Goal: Task Accomplishment & Management: Use online tool/utility

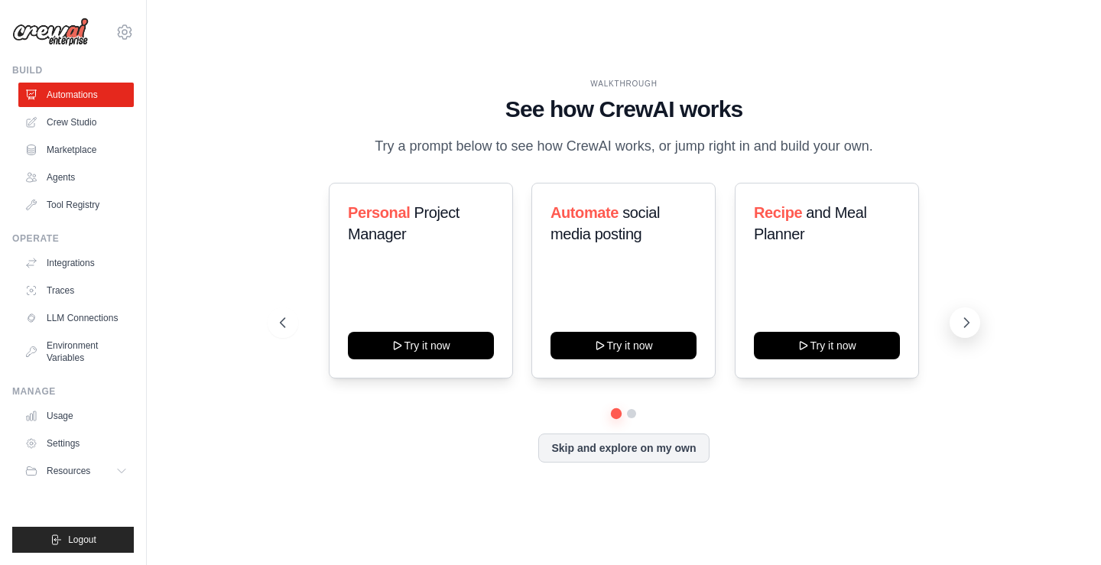
click at [965, 321] on icon at bounding box center [966, 322] width 15 height 15
click at [965, 317] on icon at bounding box center [966, 322] width 15 height 15
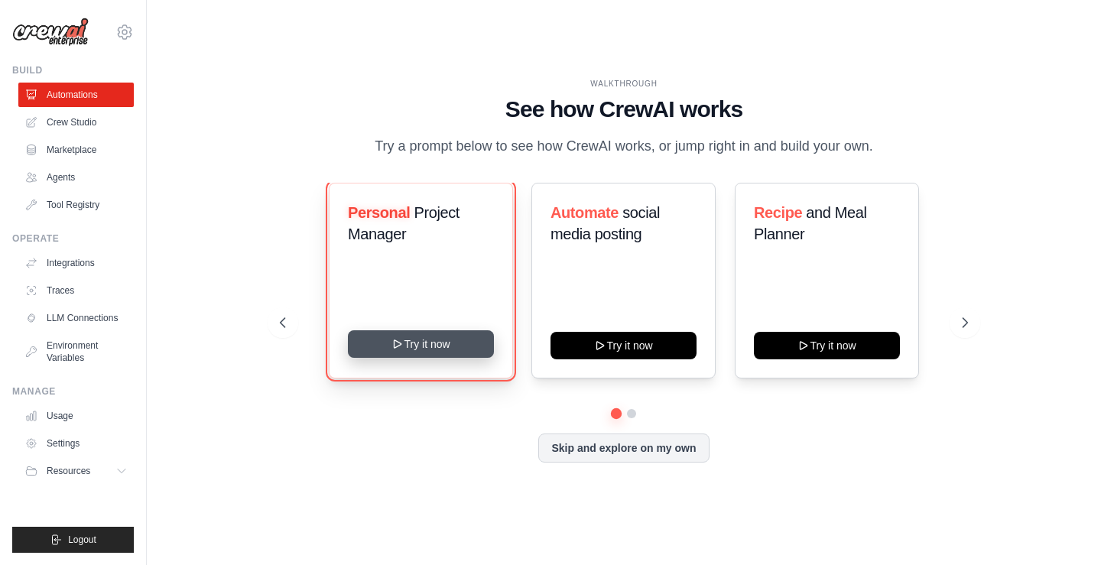
click at [414, 340] on button "Try it now" at bounding box center [421, 344] width 146 height 28
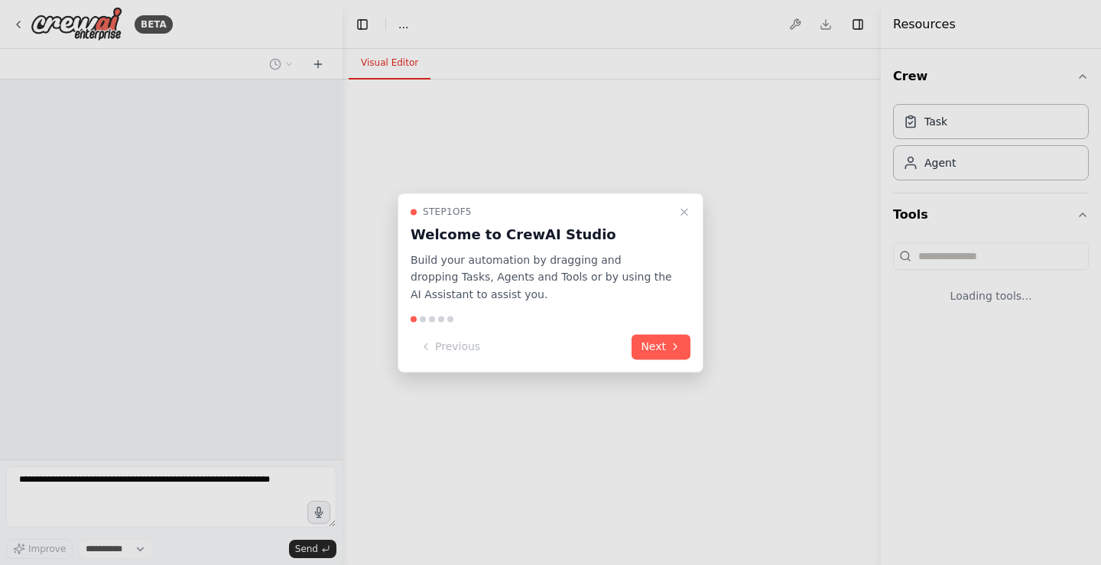
select select "****"
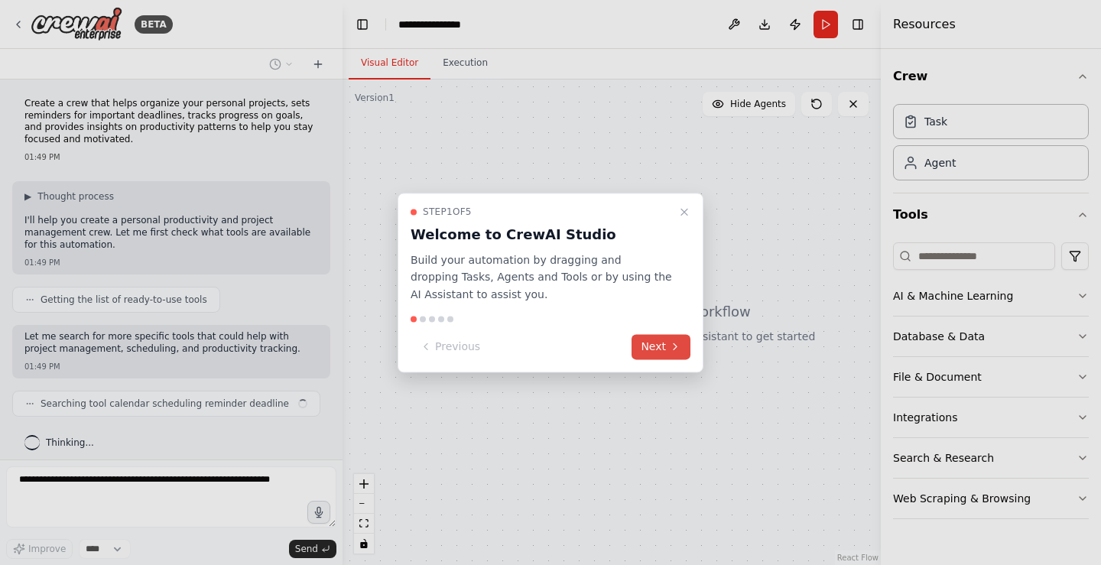
click at [655, 344] on button "Next" at bounding box center [661, 346] width 59 height 25
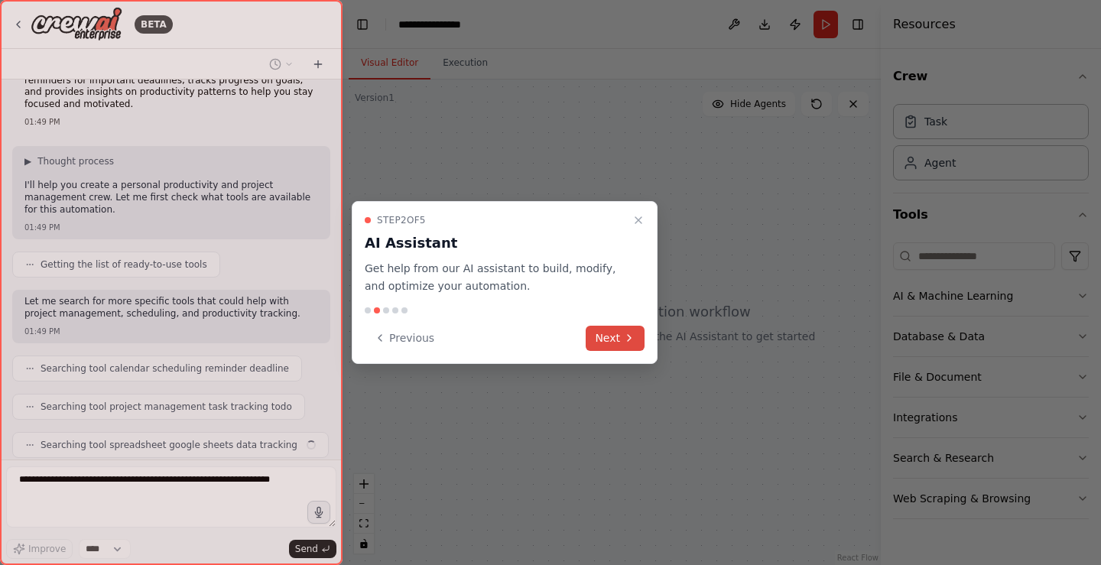
scroll to position [73, 0]
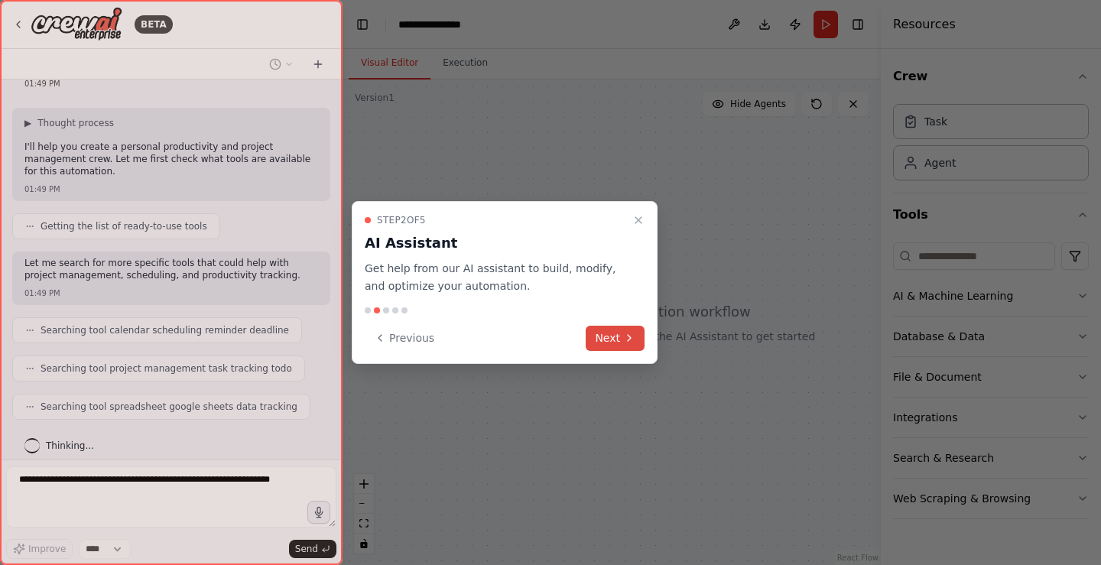
click at [603, 336] on button "Next" at bounding box center [615, 338] width 59 height 25
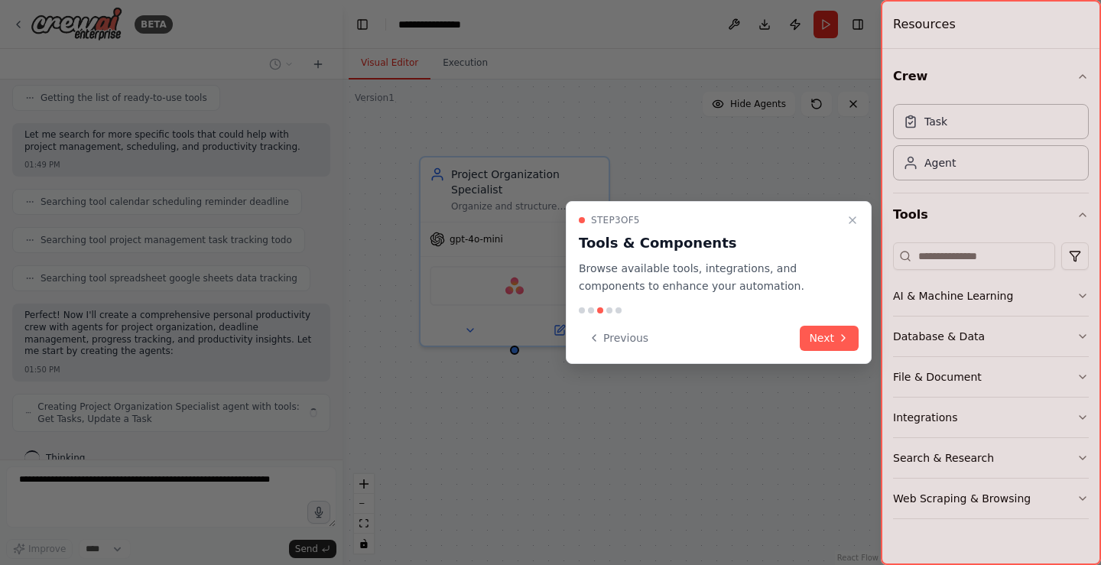
scroll to position [213, 0]
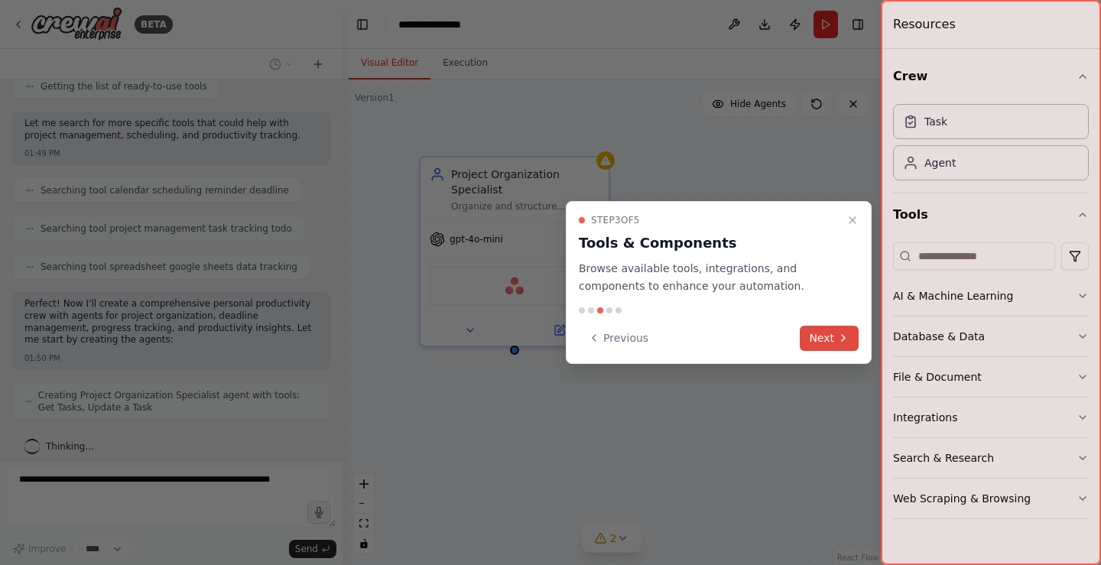
click at [823, 330] on button "Next" at bounding box center [829, 338] width 59 height 25
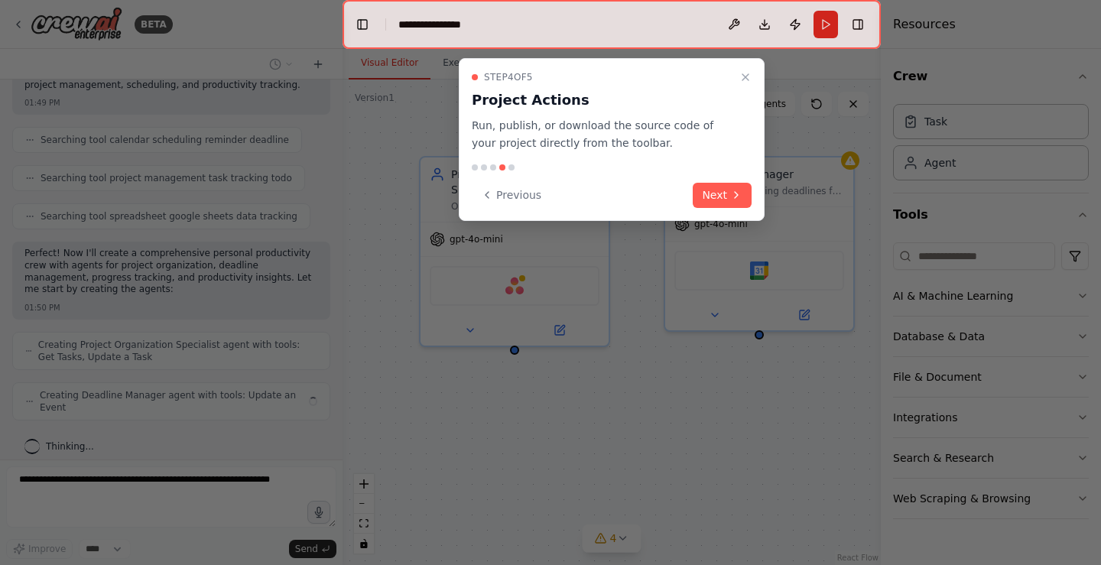
scroll to position [252, 0]
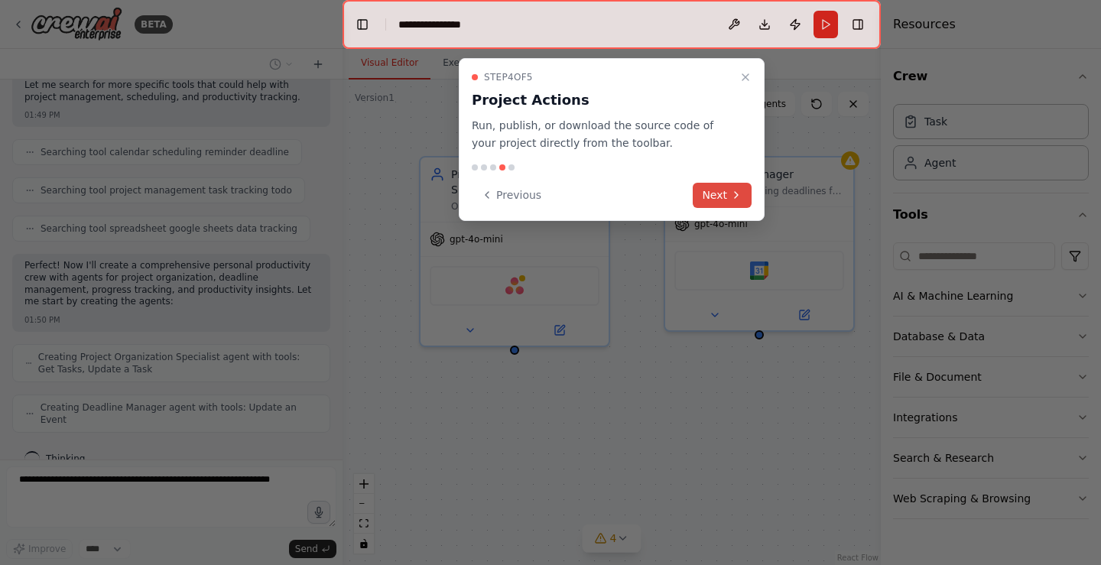
click at [719, 198] on button "Next" at bounding box center [722, 195] width 59 height 25
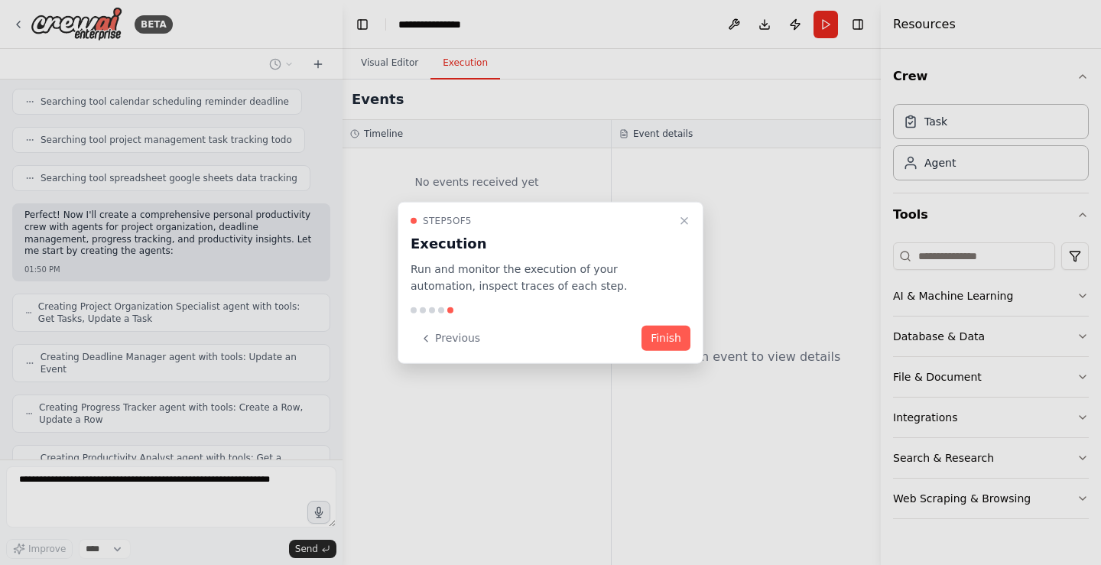
scroll to position [340, 0]
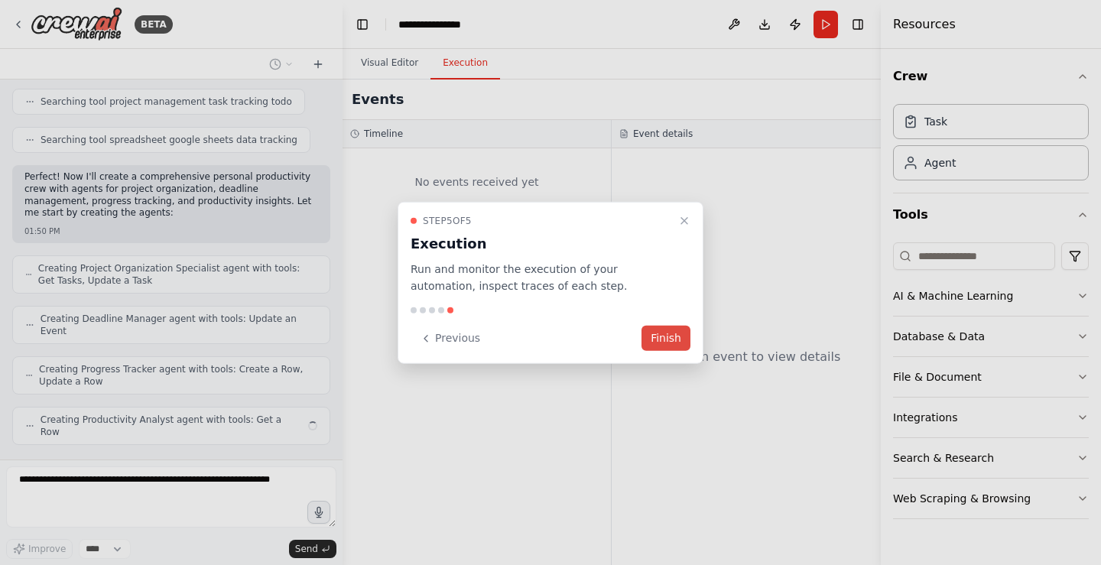
click at [661, 333] on button "Finish" at bounding box center [665, 338] width 49 height 25
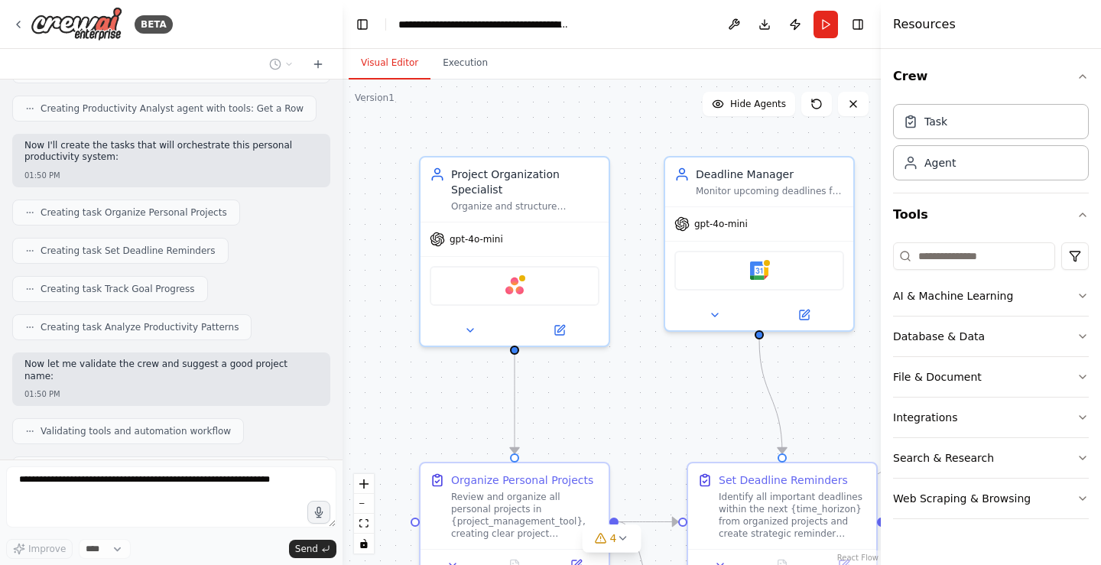
scroll to position [702, 0]
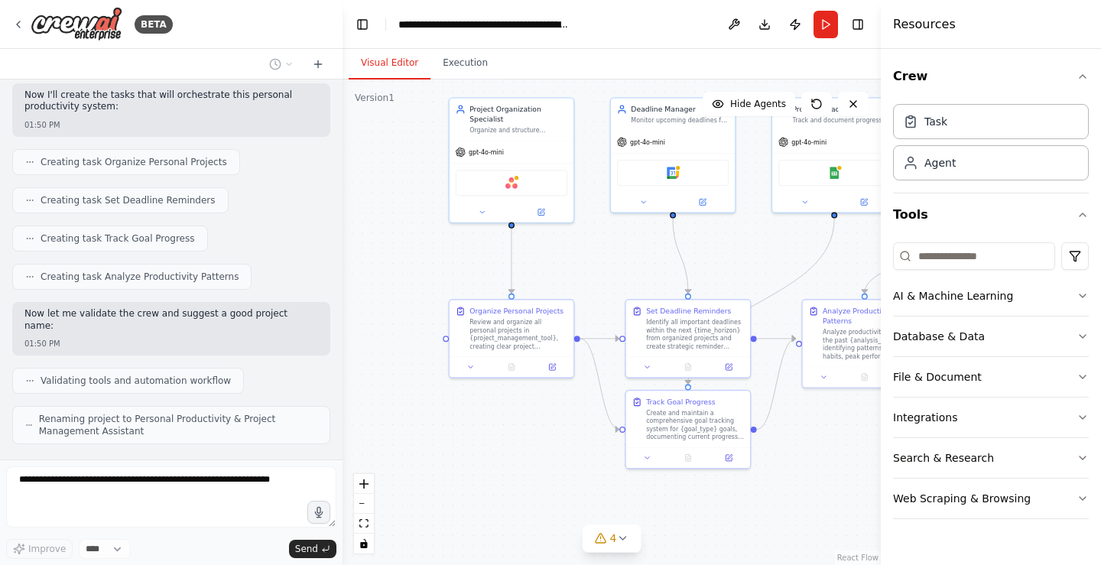
drag, startPoint x: 486, startPoint y: 400, endPoint x: 384, endPoint y: 247, distance: 184.1
click at [384, 247] on div ".deletable-edge-delete-btn { width: 20px; height: 20px; border: 0px solid #ffff…" at bounding box center [612, 323] width 538 height 486
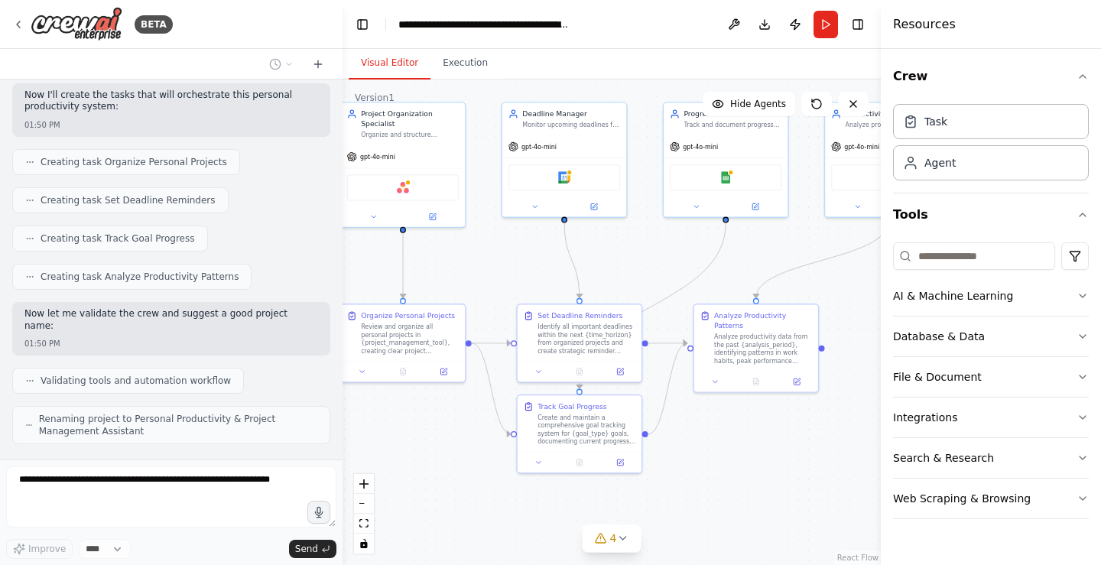
drag, startPoint x: 556, startPoint y: 443, endPoint x: 447, endPoint y: 448, distance: 108.7
click at [447, 448] on div ".deletable-edge-delete-btn { width: 20px; height: 20px; border: 0px solid #ffff…" at bounding box center [612, 323] width 538 height 486
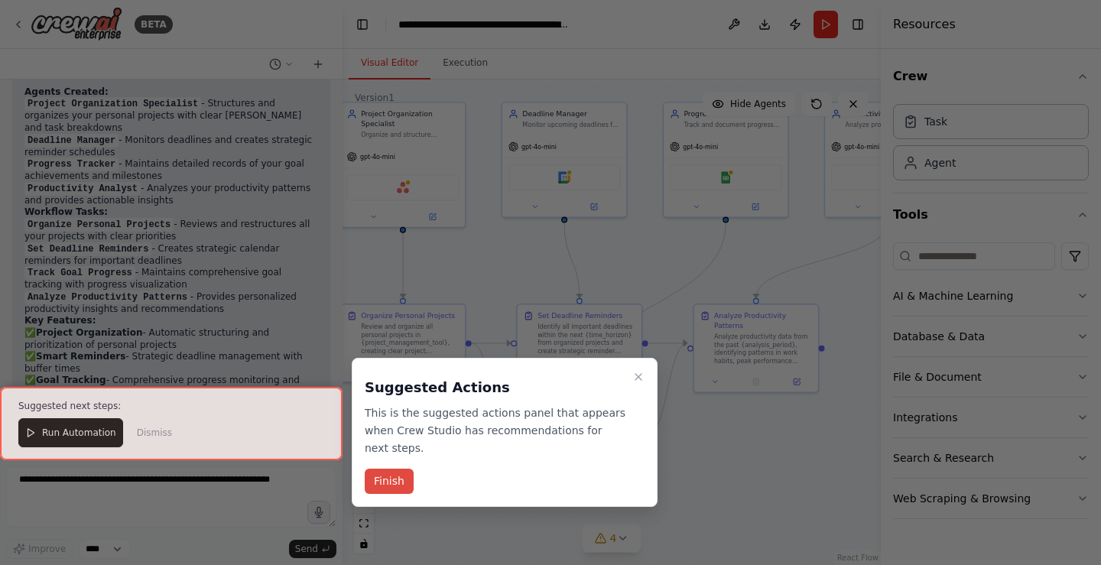
click at [381, 469] on button "Finish" at bounding box center [389, 481] width 49 height 25
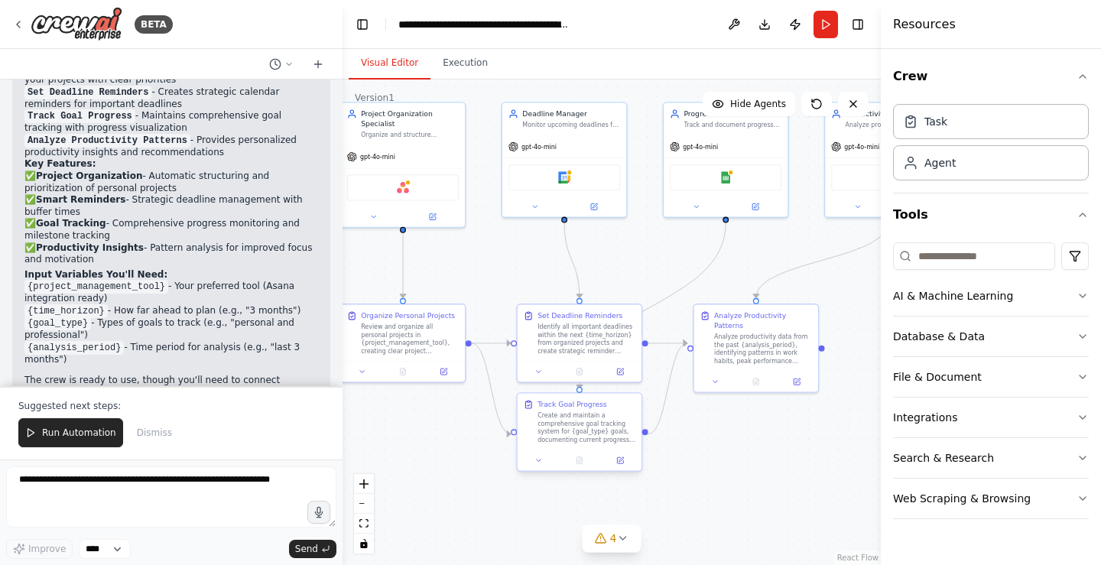
scroll to position [1285, 0]
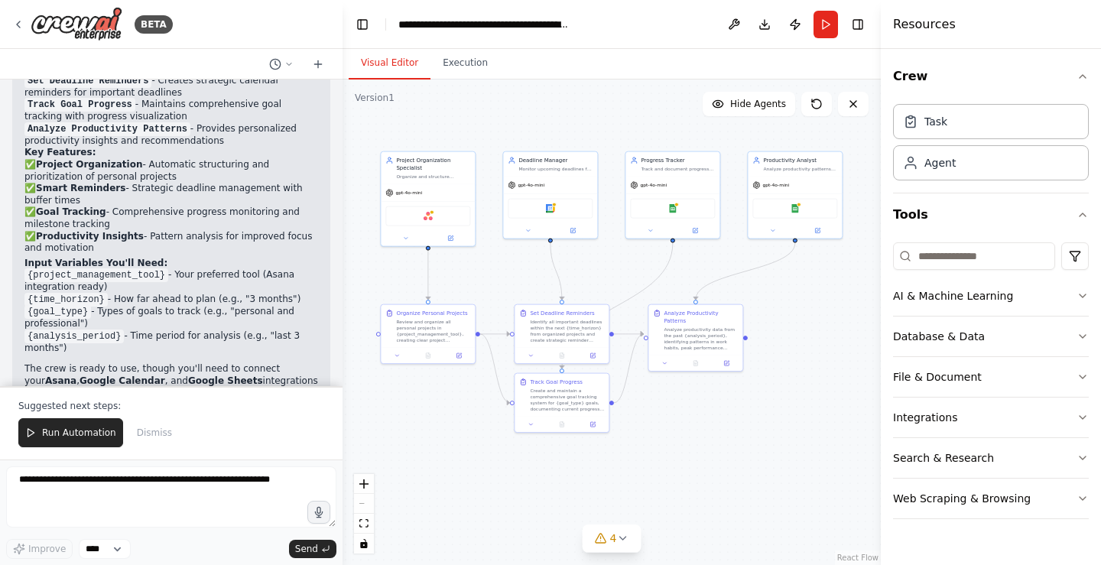
drag, startPoint x: 730, startPoint y: 443, endPoint x: 694, endPoint y: 415, distance: 45.3
click at [694, 415] on div ".deletable-edge-delete-btn { width: 20px; height: 20px; border: 0px solid #ffff…" at bounding box center [612, 323] width 538 height 486
click at [83, 435] on span "Run Automation" at bounding box center [79, 433] width 74 height 12
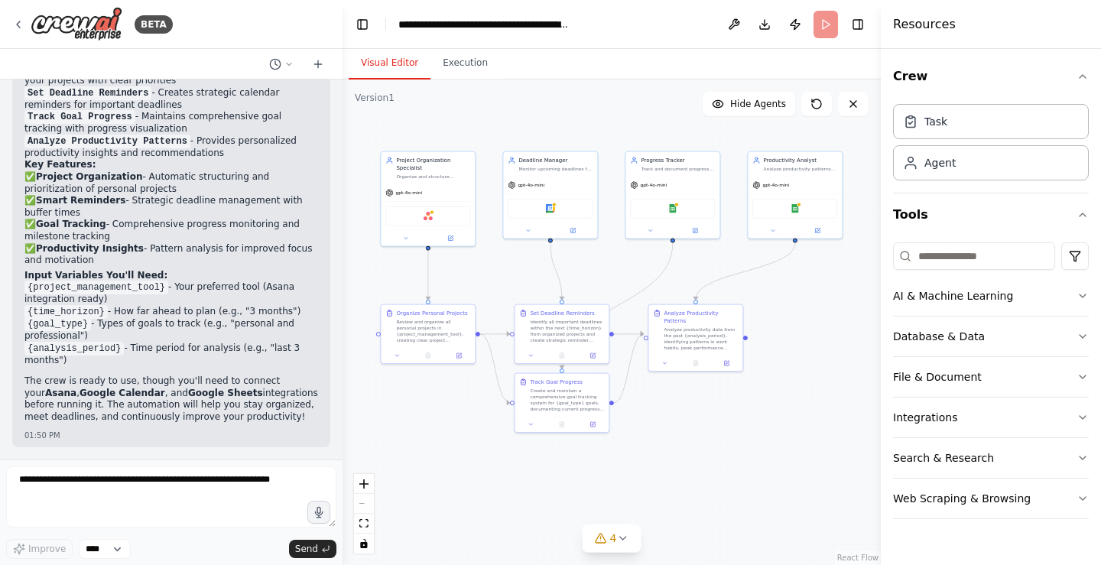
scroll to position [1212, 0]
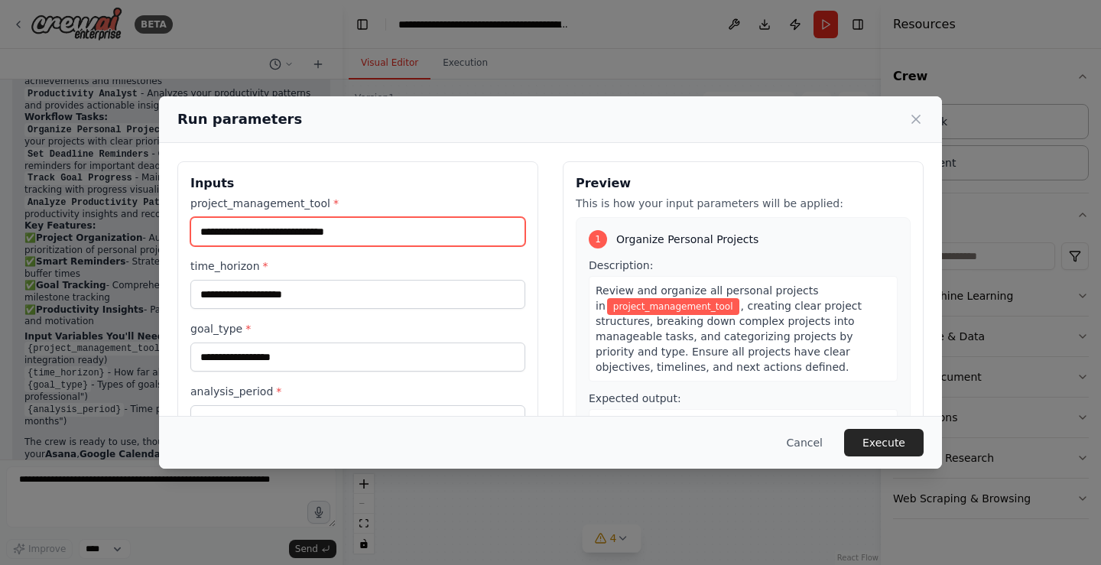
click at [424, 229] on input "project_management_tool *" at bounding box center [357, 231] width 335 height 29
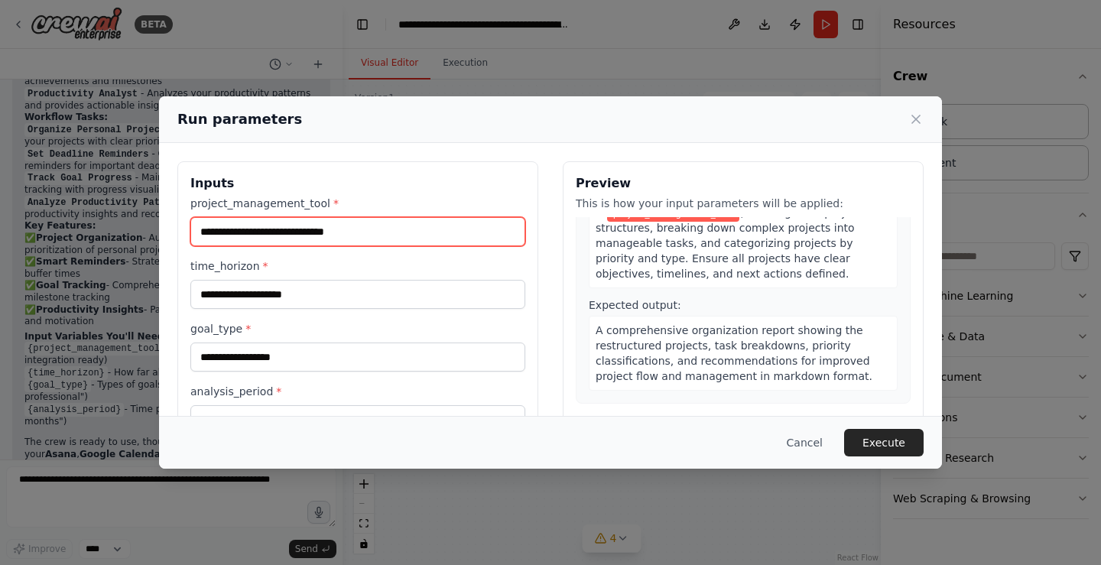
scroll to position [0, 0]
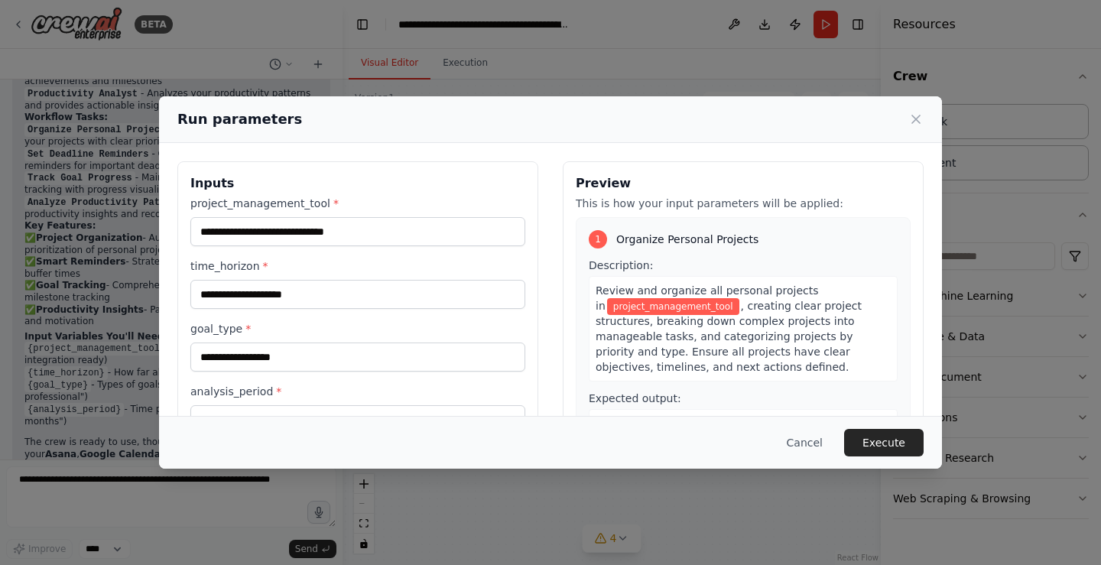
click at [677, 309] on span "project_management_tool" at bounding box center [673, 306] width 132 height 17
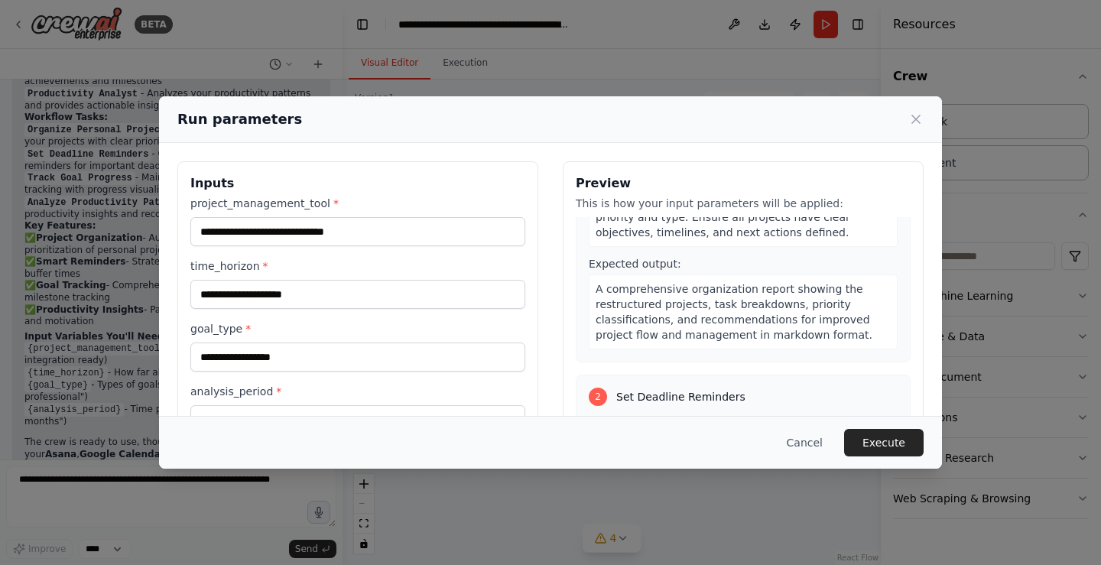
scroll to position [153, 0]
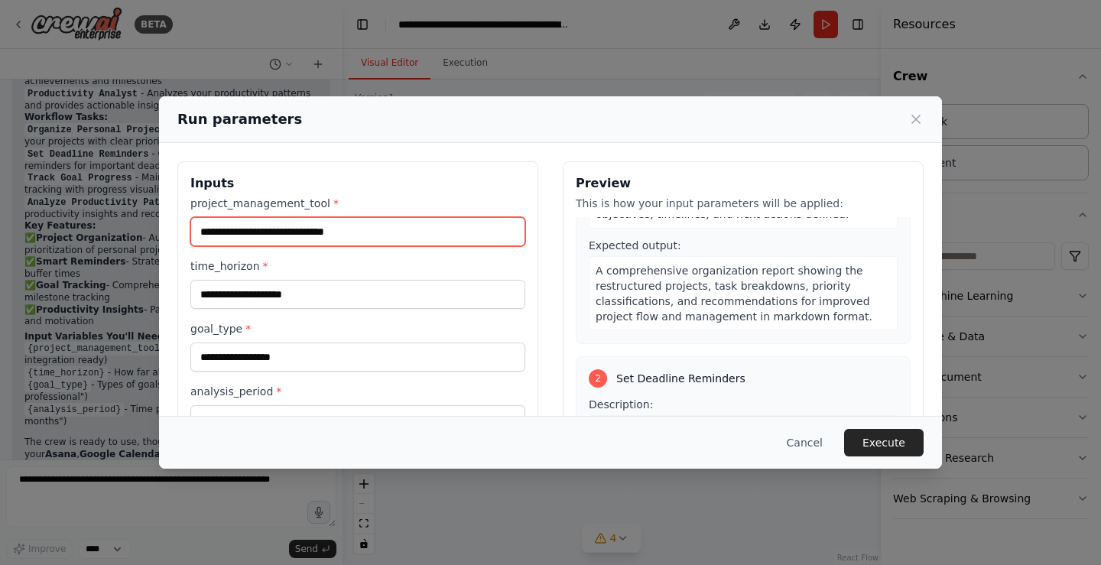
click at [359, 229] on input "project_management_tool *" at bounding box center [357, 231] width 335 height 29
type input "*"
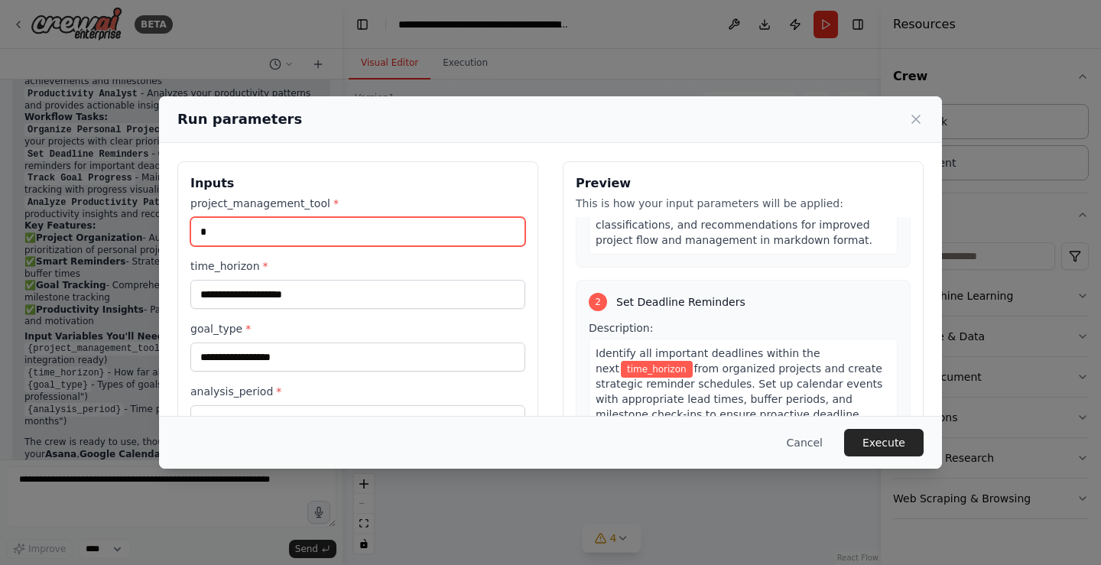
scroll to position [214, 0]
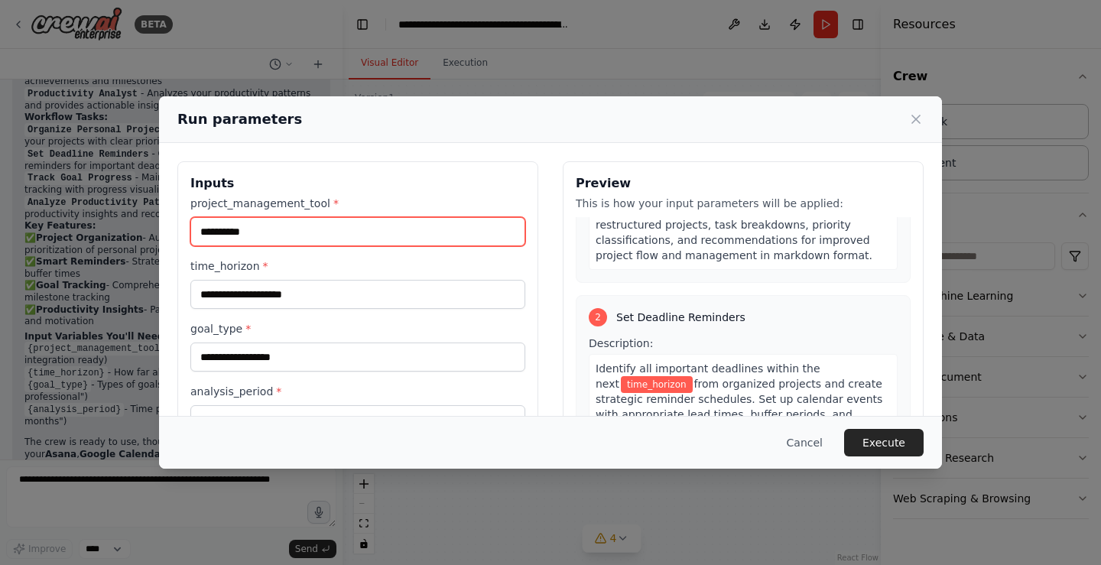
type input "**********"
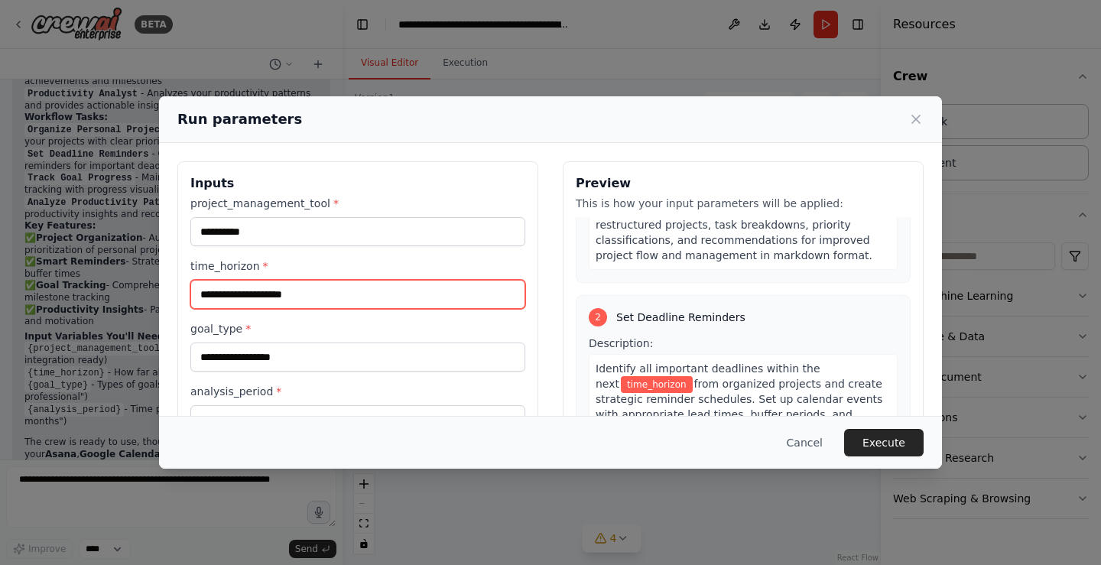
click at [300, 282] on input "time_horizon *" at bounding box center [357, 294] width 335 height 29
click at [301, 291] on input "time_horizon *" at bounding box center [357, 294] width 335 height 29
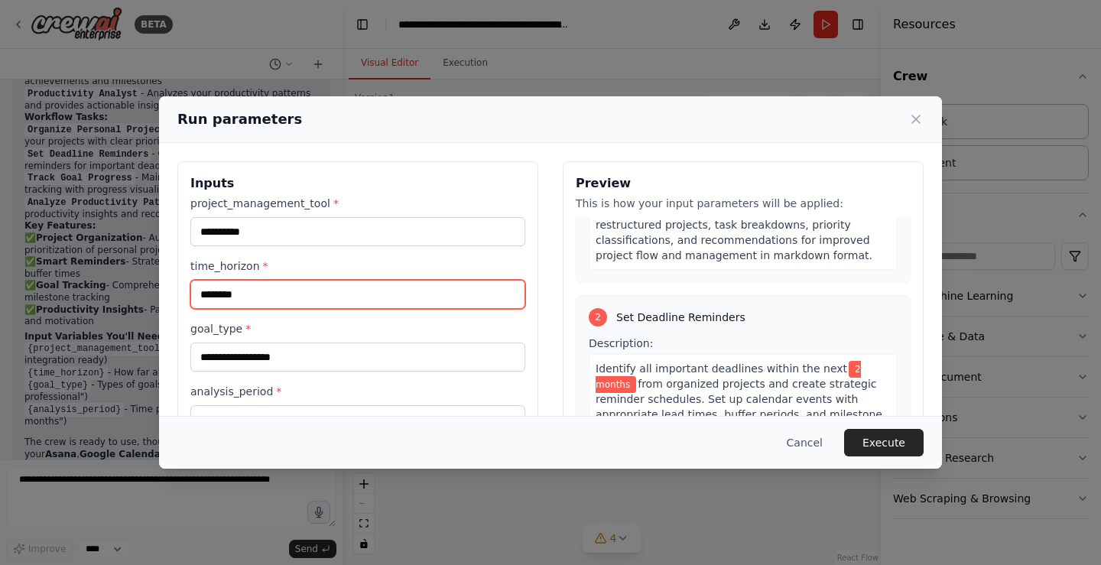
type input "********"
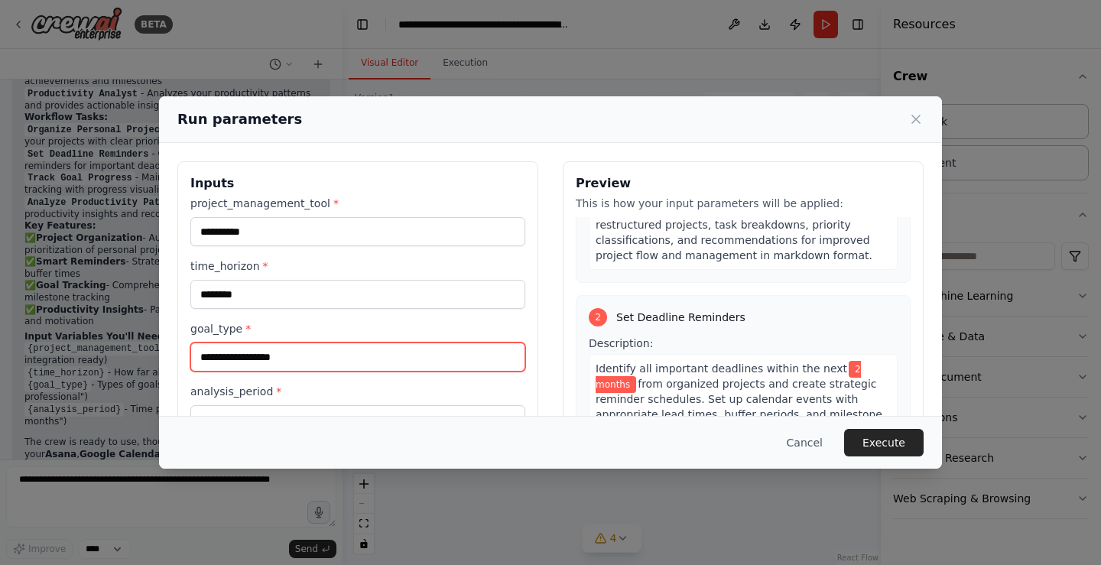
click at [289, 355] on input "goal_type *" at bounding box center [357, 357] width 335 height 29
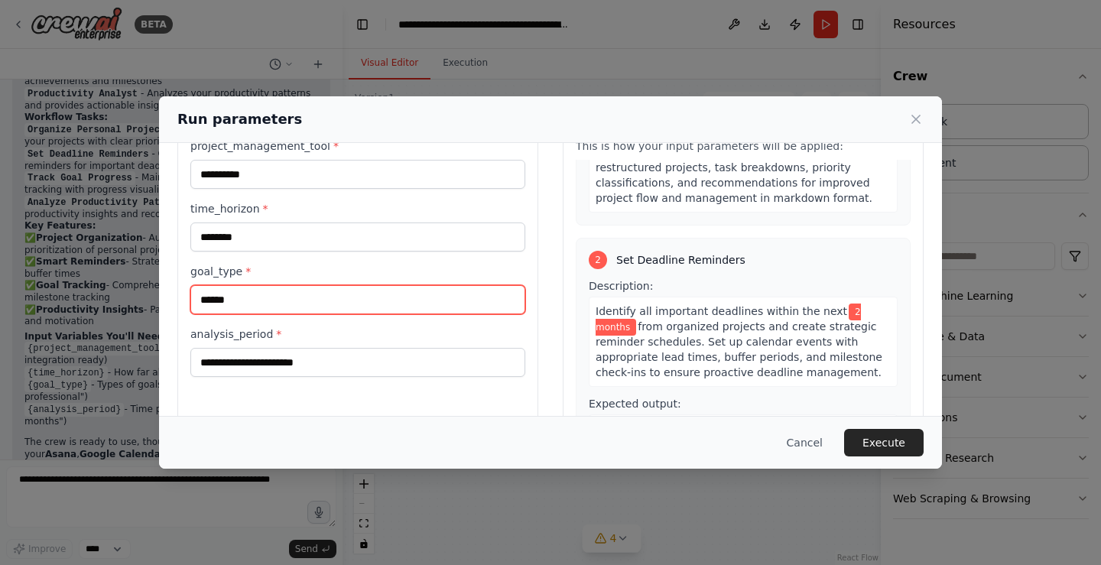
scroll to position [125, 0]
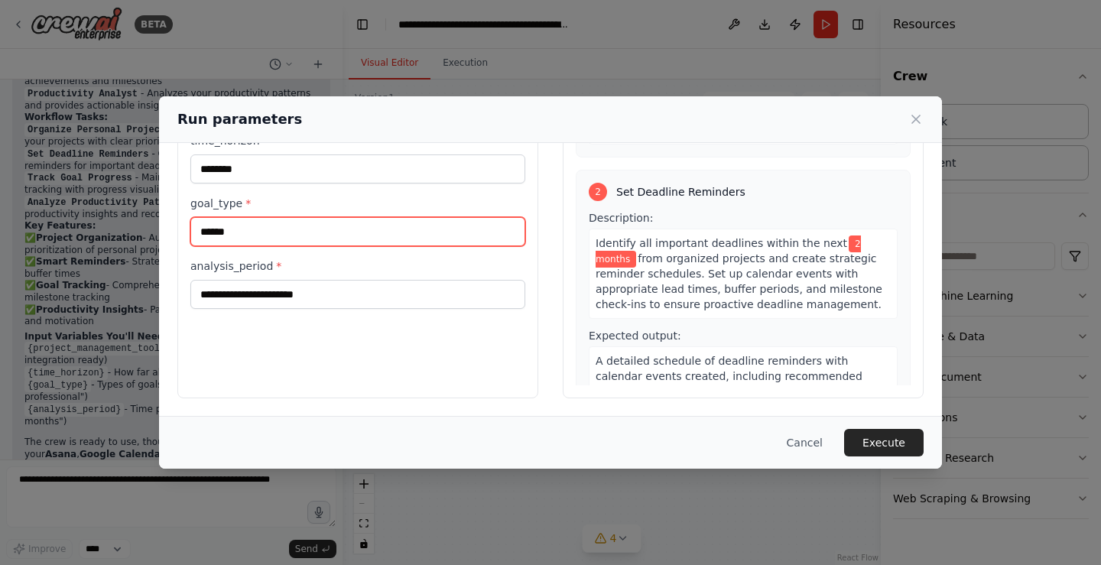
type input "******"
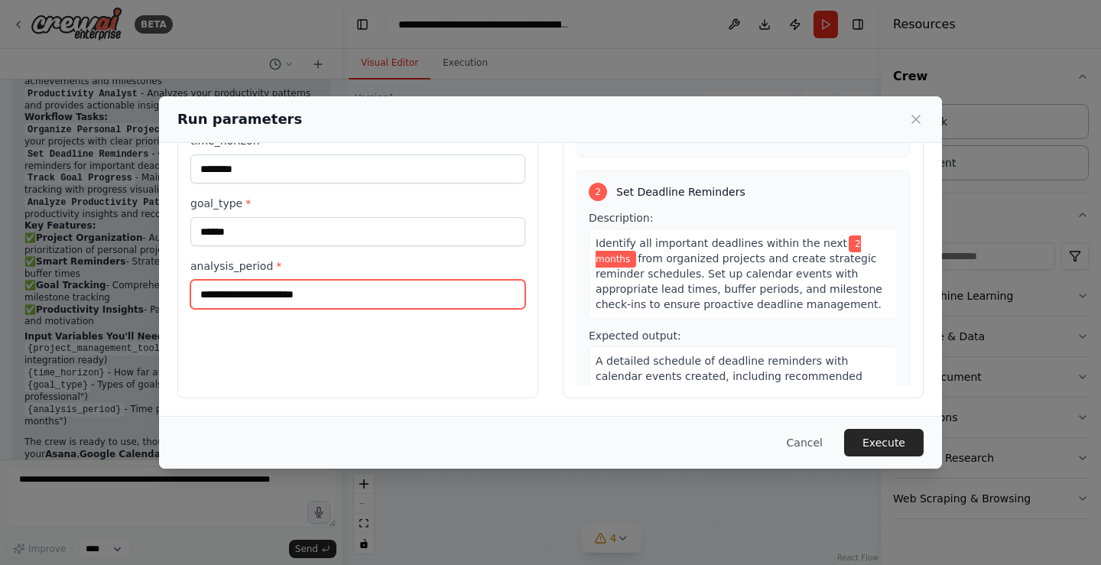
click at [298, 298] on input "analysis_period *" at bounding box center [357, 294] width 335 height 29
type input "********"
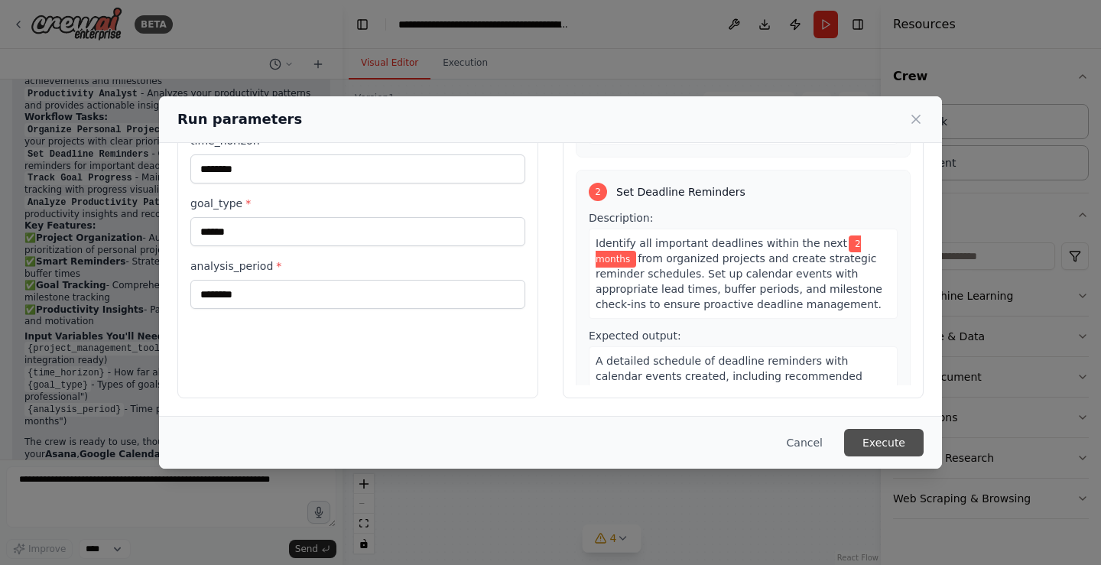
click at [878, 442] on button "Execute" at bounding box center [884, 443] width 80 height 28
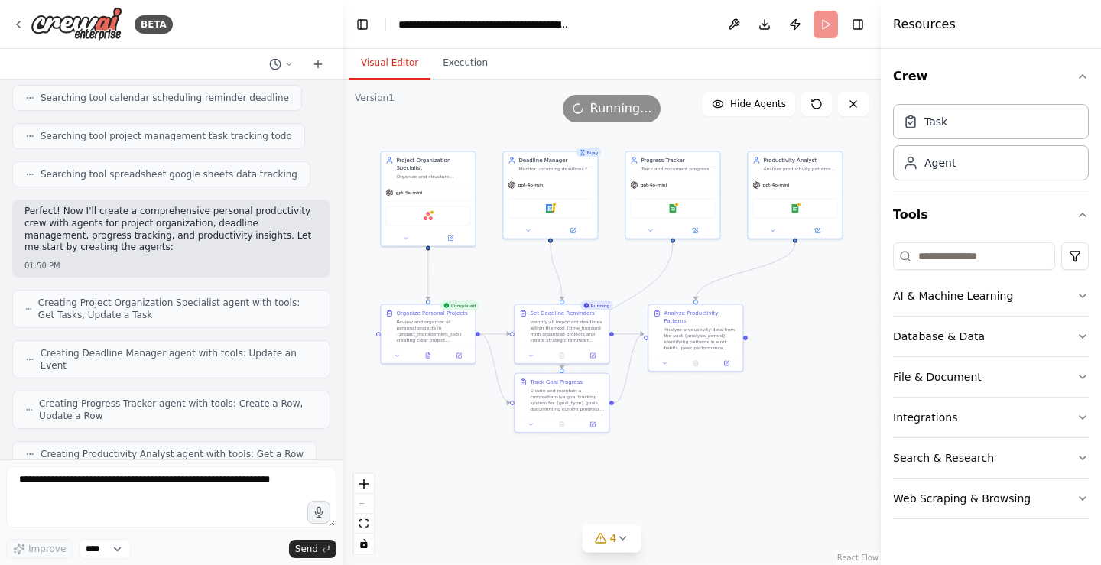
scroll to position [0, 0]
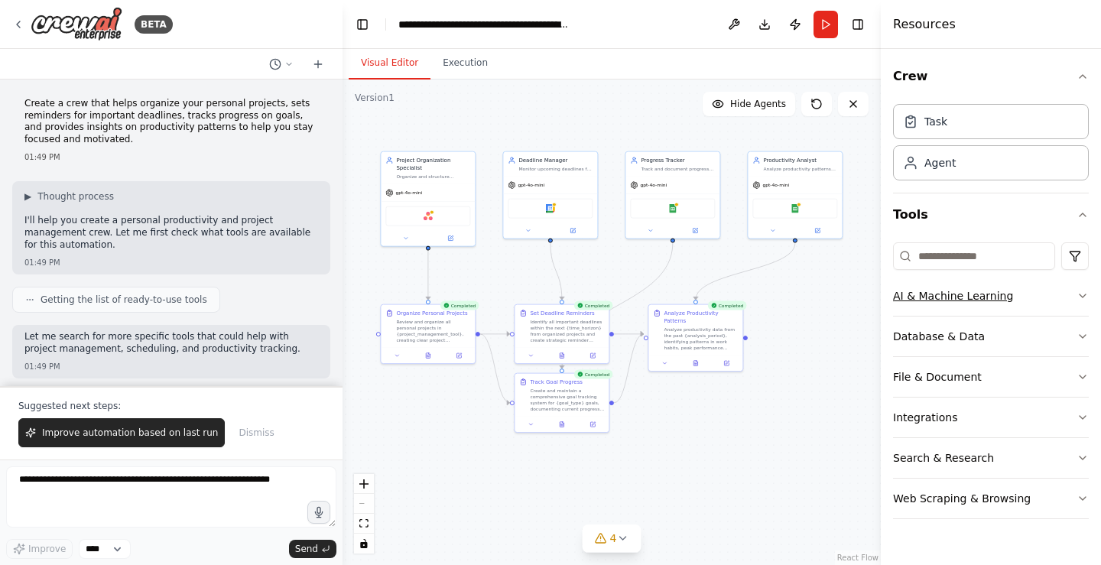
click at [1077, 292] on icon "button" at bounding box center [1083, 296] width 12 height 12
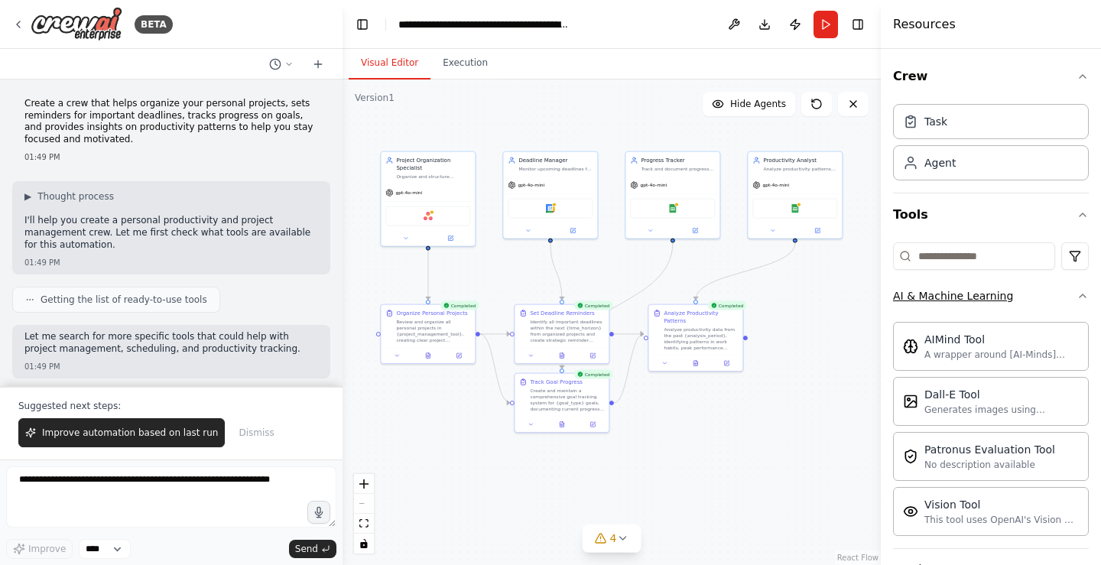
click at [1077, 292] on div "Crew Task Agent Tools AI & Machine Learning AIMind Tool A wrapper around [AI-Mi…" at bounding box center [991, 307] width 220 height 516
click at [1077, 294] on icon "button" at bounding box center [1083, 296] width 12 height 12
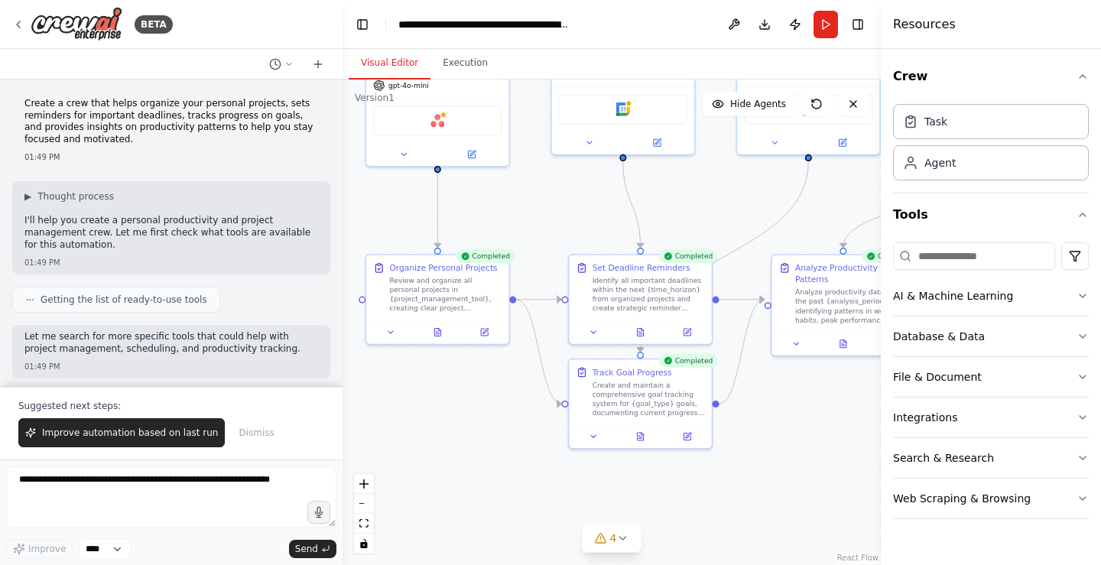
drag, startPoint x: 518, startPoint y: 462, endPoint x: 679, endPoint y: 505, distance: 166.2
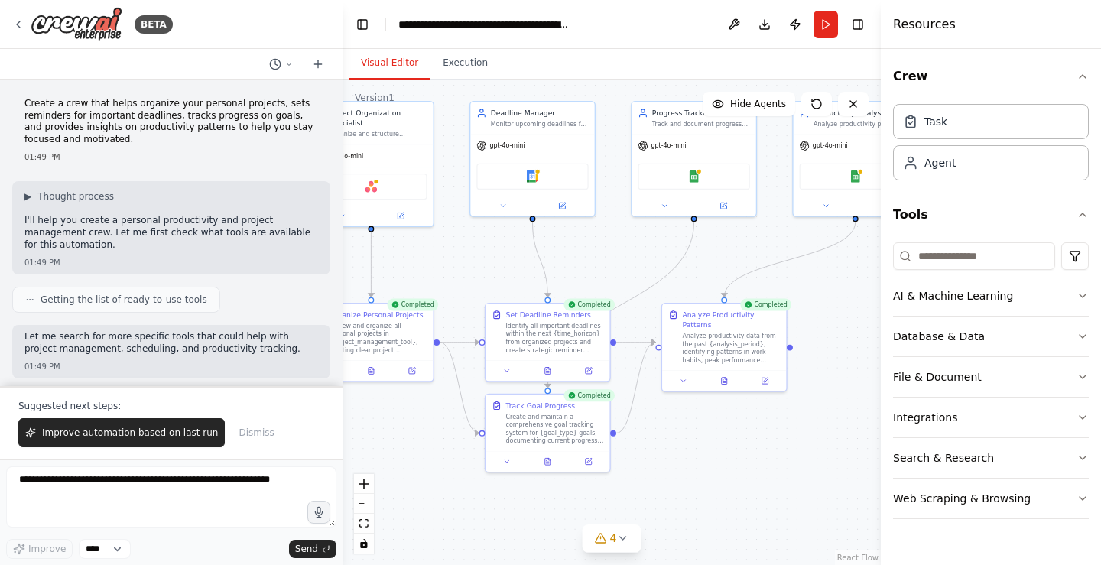
drag, startPoint x: 789, startPoint y: 432, endPoint x: 690, endPoint y: 454, distance: 101.8
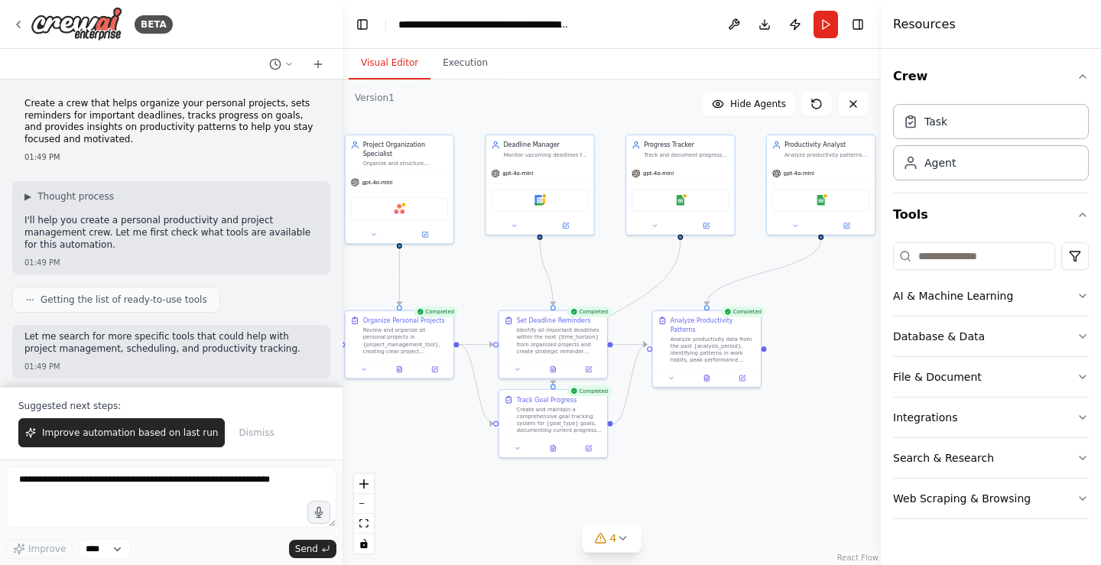
drag, startPoint x: 684, startPoint y: 461, endPoint x: 671, endPoint y: 449, distance: 17.8
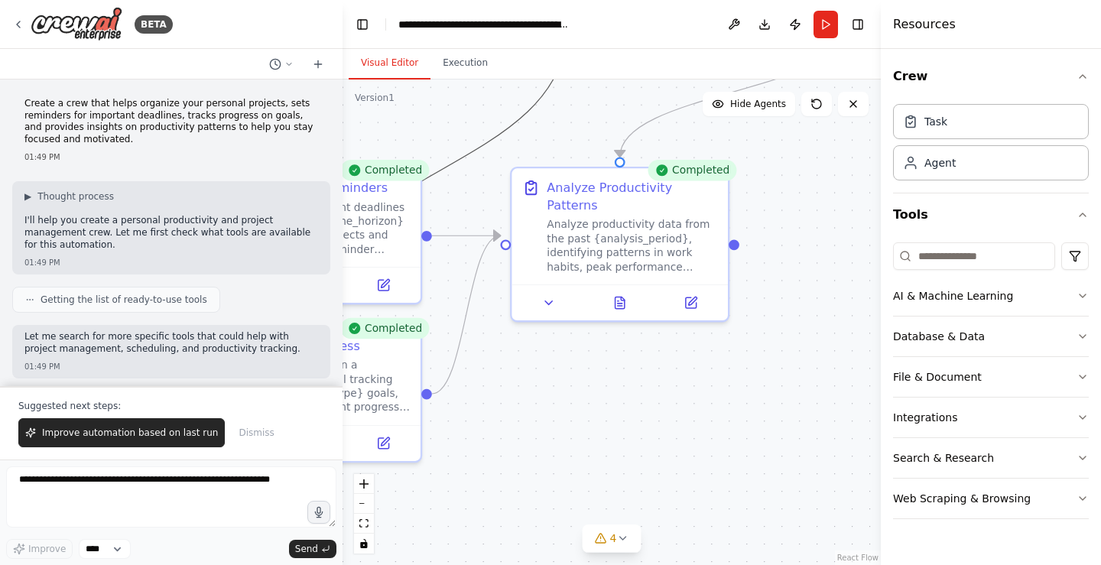
click at [482, 154] on icon "Edge from 48356790-28ff-4c7c-a65e-f306810042c1 to fc00053d-27b7-4cb2-821b-42026…" at bounding box center [440, 170] width 255 height 289
click at [570, 214] on div "Analyze productivity data from the past {analysis_period}, identifying patterns…" at bounding box center [632, 242] width 171 height 57
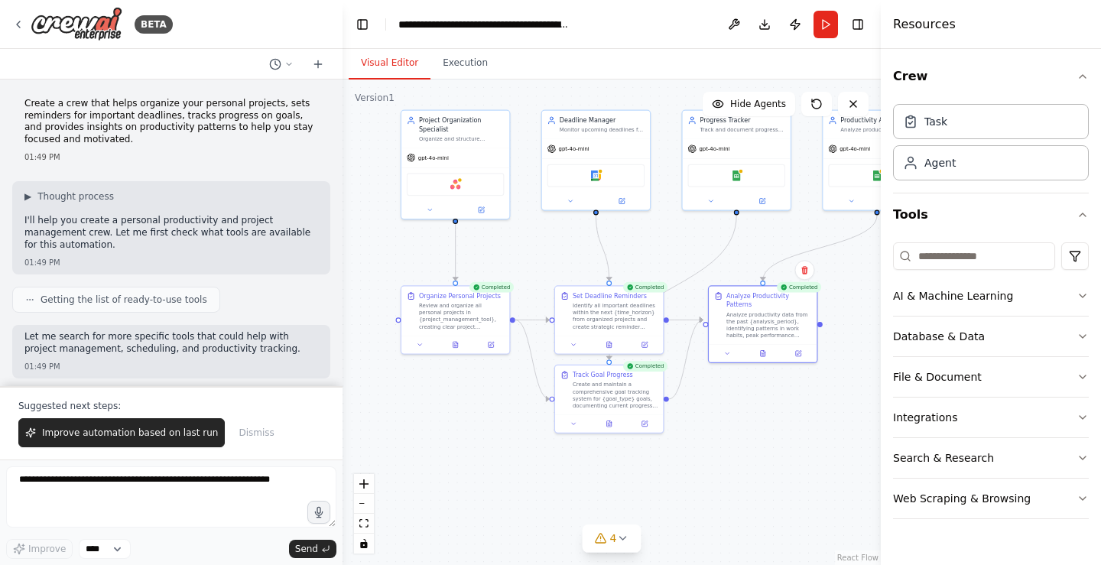
drag, startPoint x: 535, startPoint y: 405, endPoint x: 677, endPoint y: 361, distance: 148.2
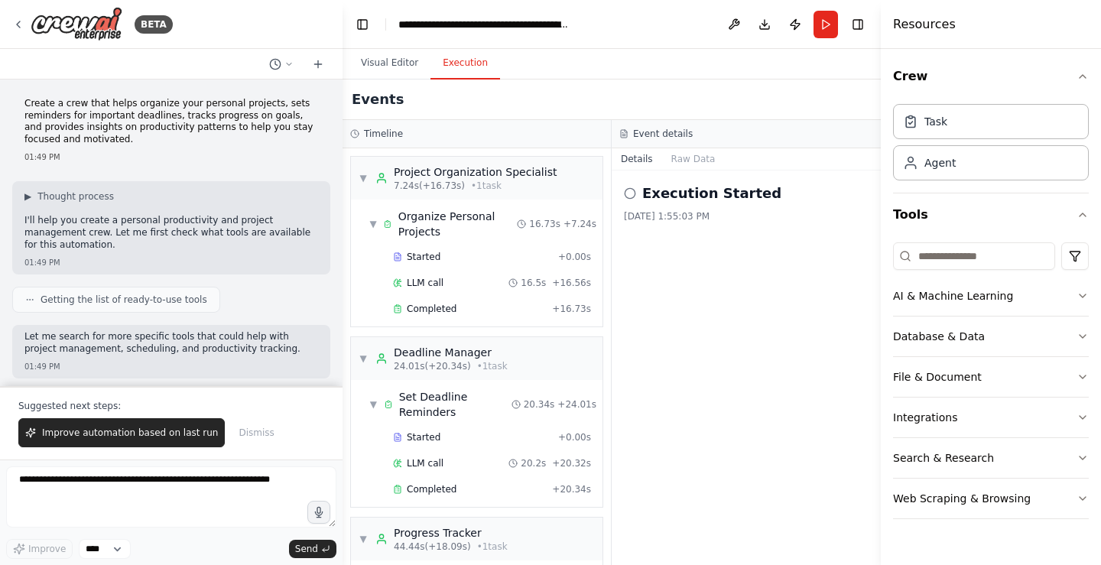
click at [464, 64] on button "Execution" at bounding box center [465, 63] width 70 height 32
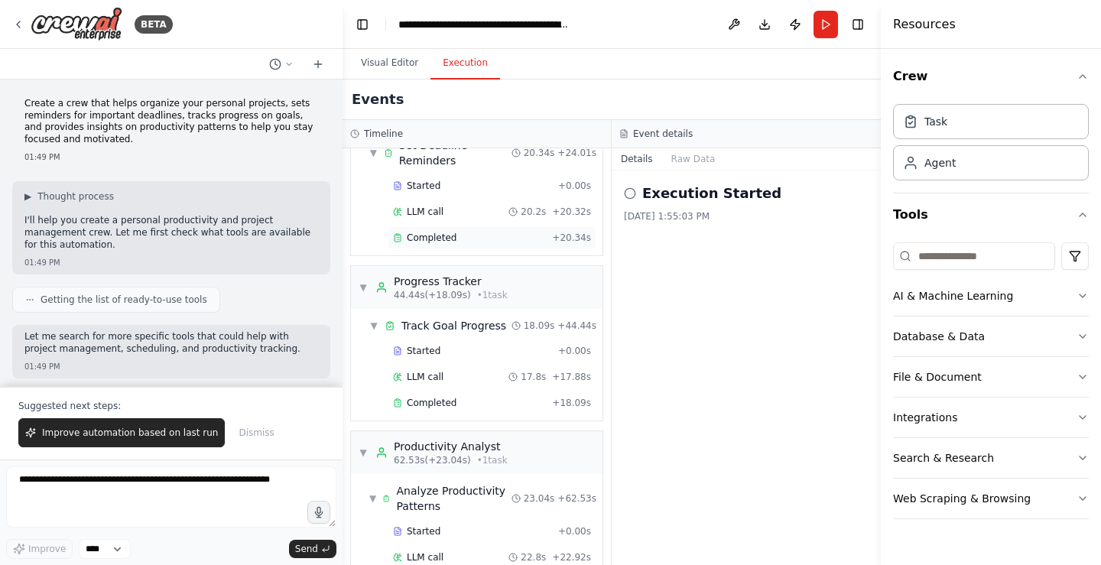
scroll to position [305, 0]
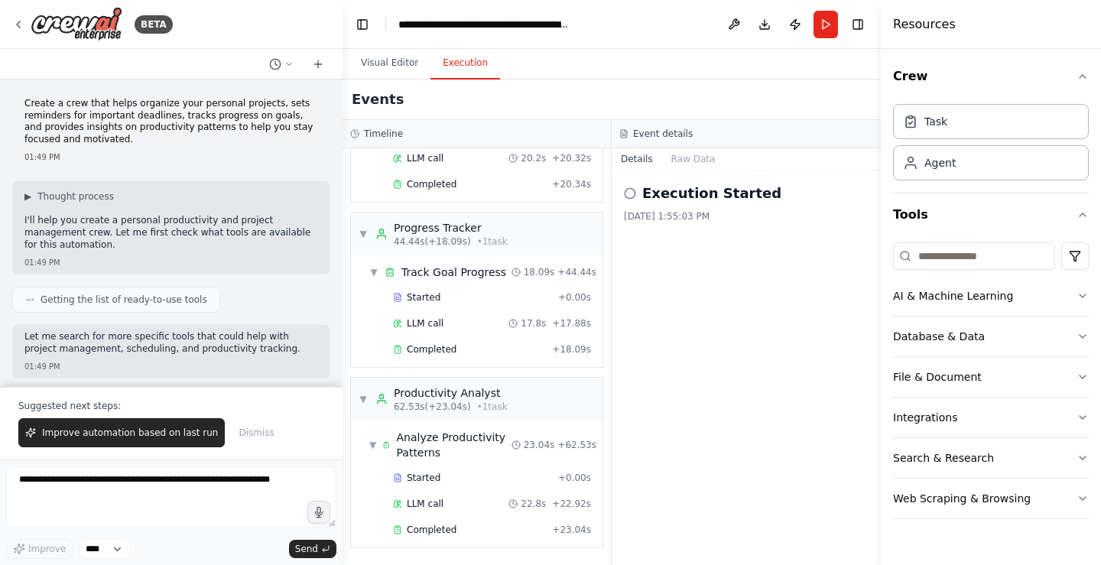
click at [671, 233] on div "Execution Started 9/18/2025, 1:55:03 PM" at bounding box center [746, 368] width 269 height 395
click at [680, 163] on button "Raw Data" at bounding box center [693, 158] width 63 height 21
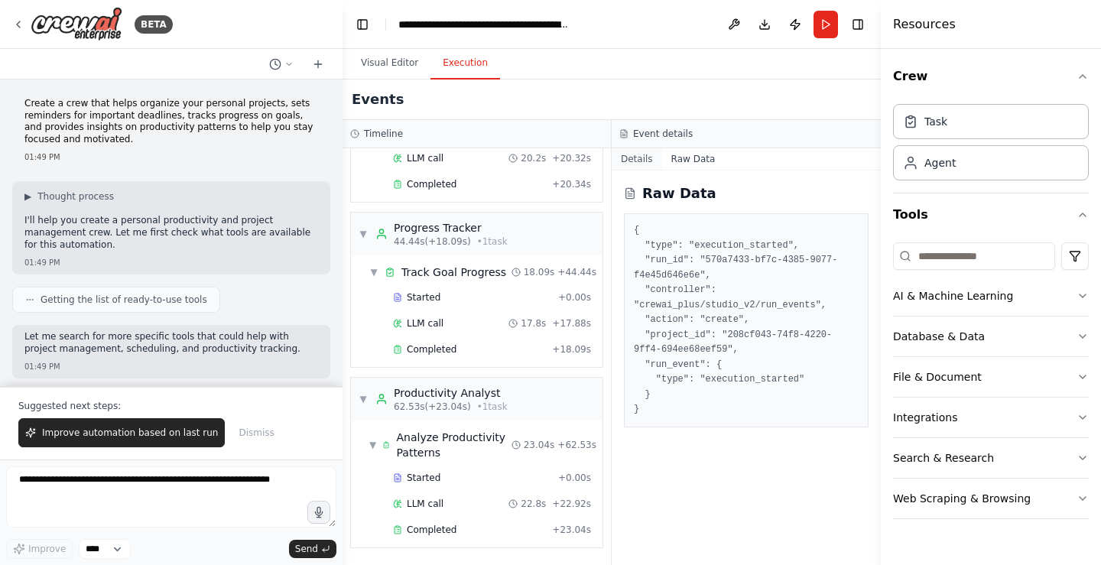
click at [630, 158] on button "Details" at bounding box center [637, 158] width 50 height 21
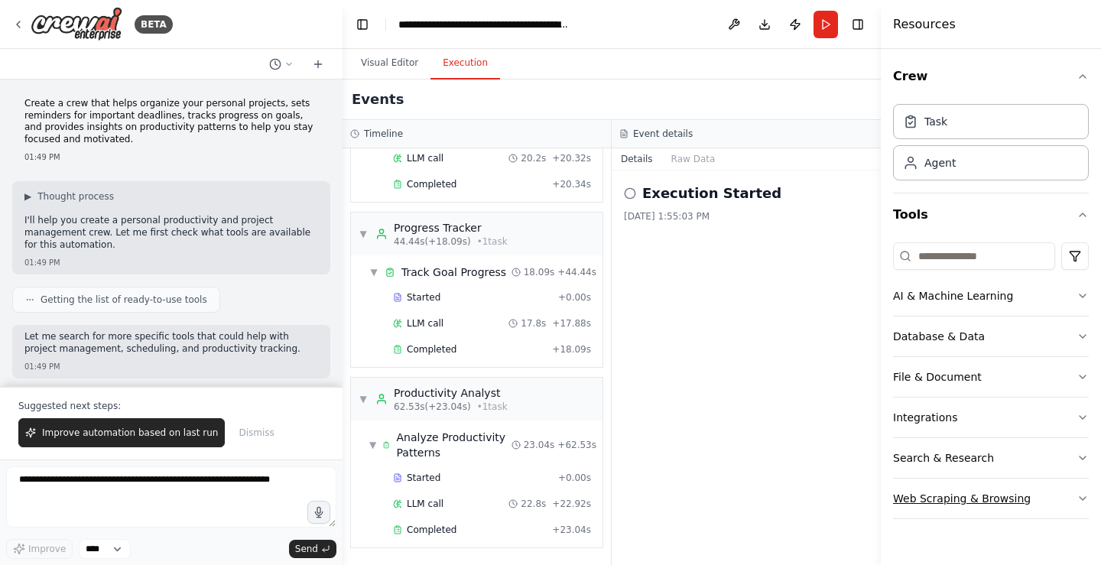
click at [926, 493] on div "Web Scraping & Browsing" at bounding box center [962, 498] width 138 height 15
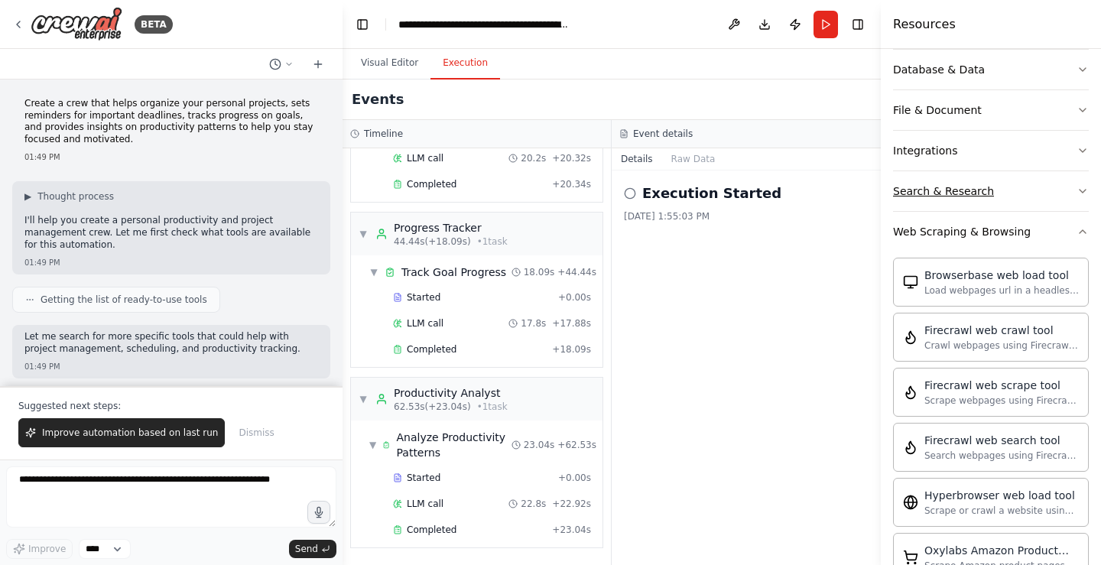
scroll to position [205, 0]
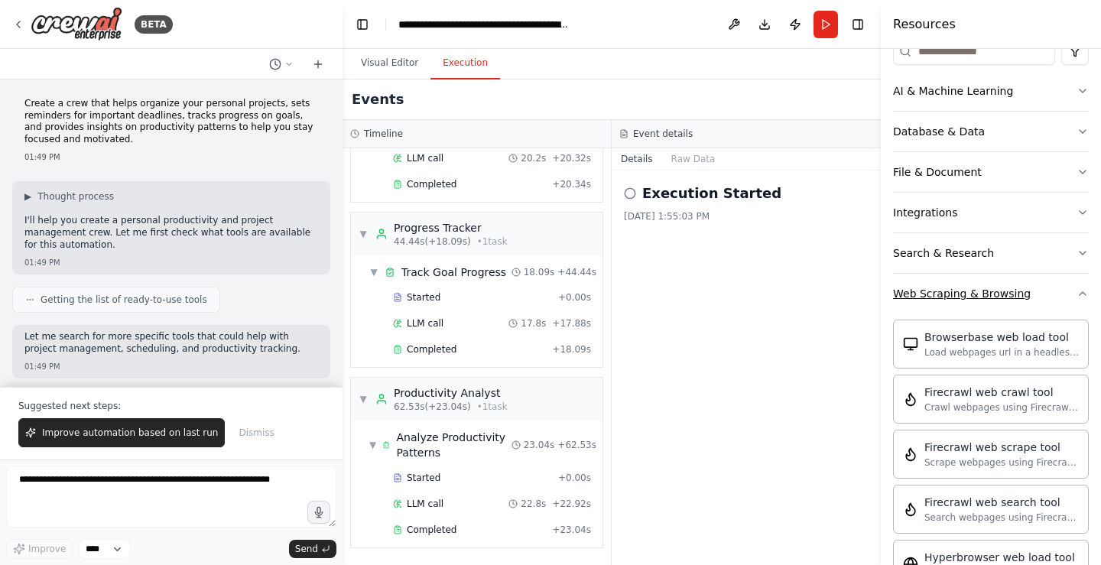
click at [926, 297] on div "Web Scraping & Browsing" at bounding box center [962, 293] width 138 height 15
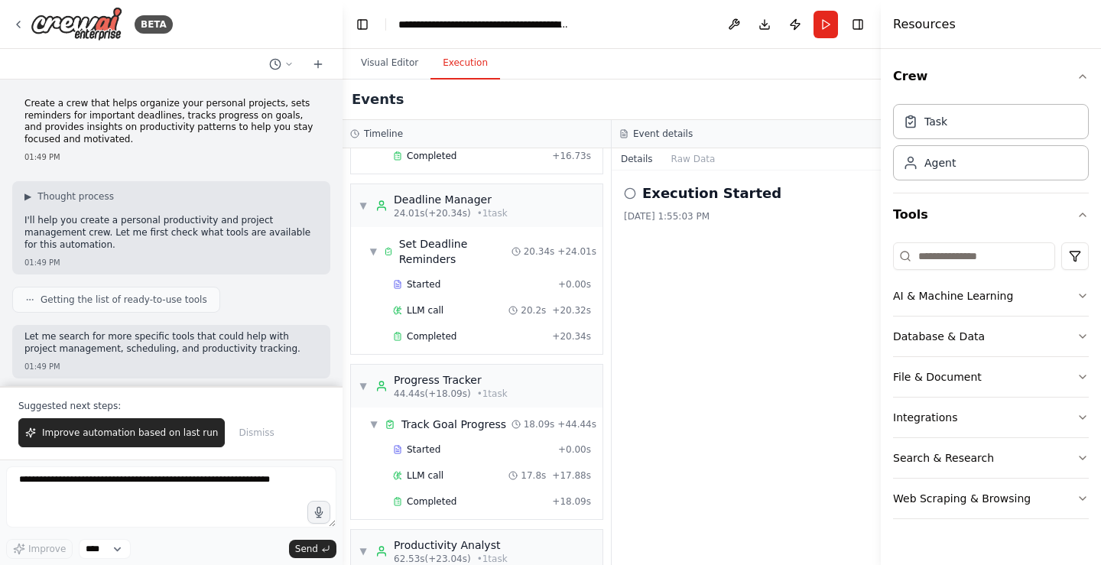
scroll to position [305, 0]
